Goal: Information Seeking & Learning: Learn about a topic

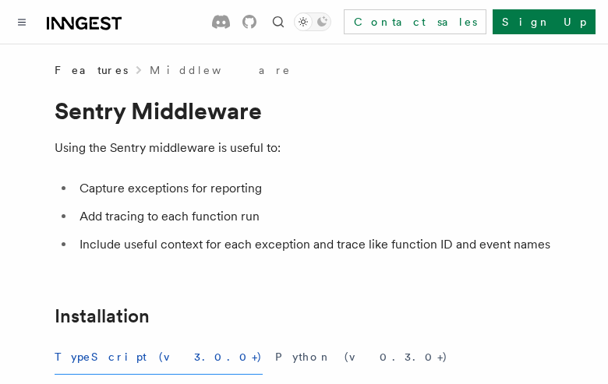
click at [103, 357] on button "TypeScript (v3.0.0+)" at bounding box center [159, 357] width 208 height 35
click at [275, 357] on button "Python (v0.3.0+)" at bounding box center [361, 357] width 173 height 35
